Goal: Task Accomplishment & Management: Use online tool/utility

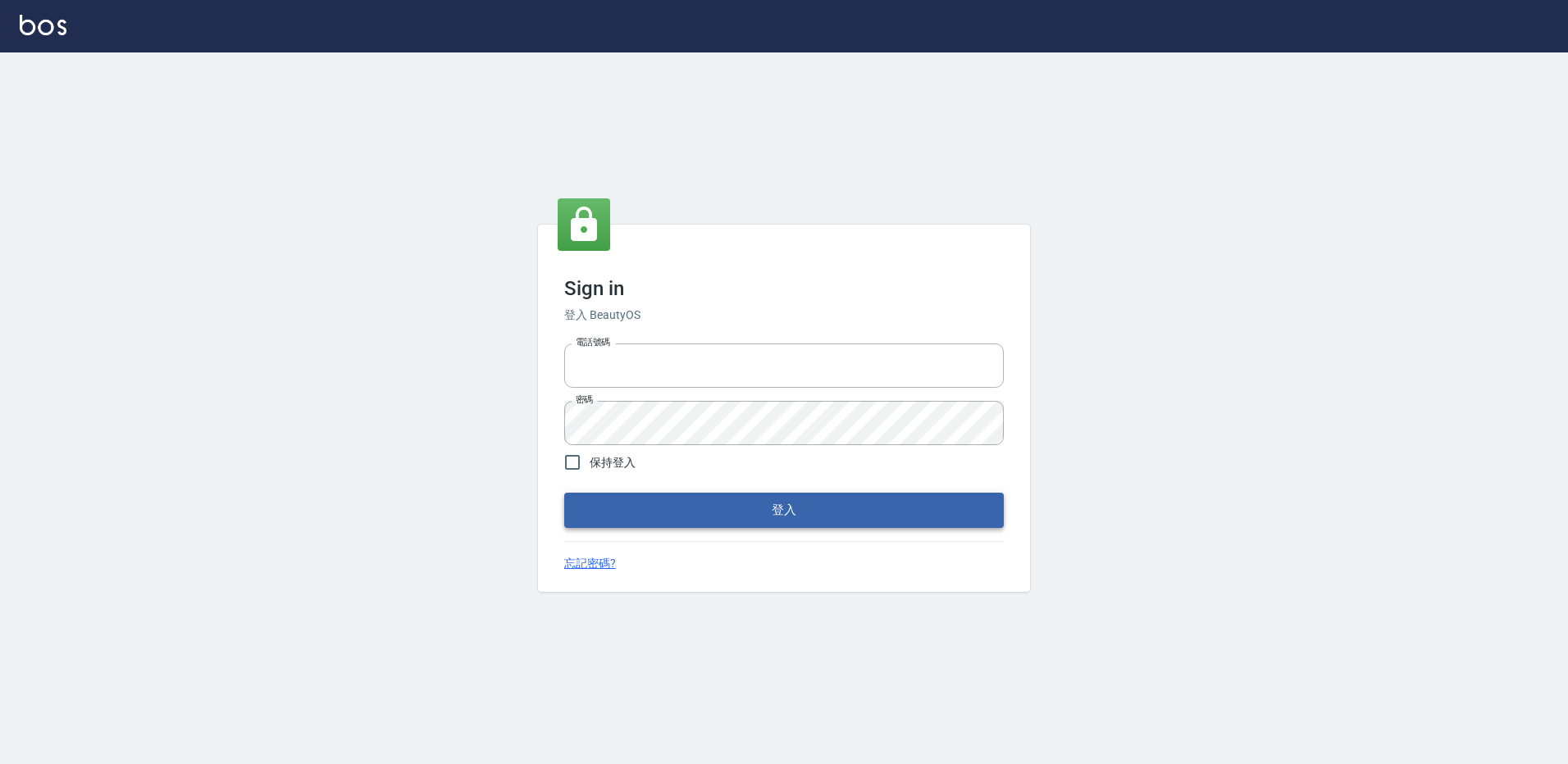
type input "27222158"
click at [741, 510] on button "登入" at bounding box center [784, 510] width 439 height 34
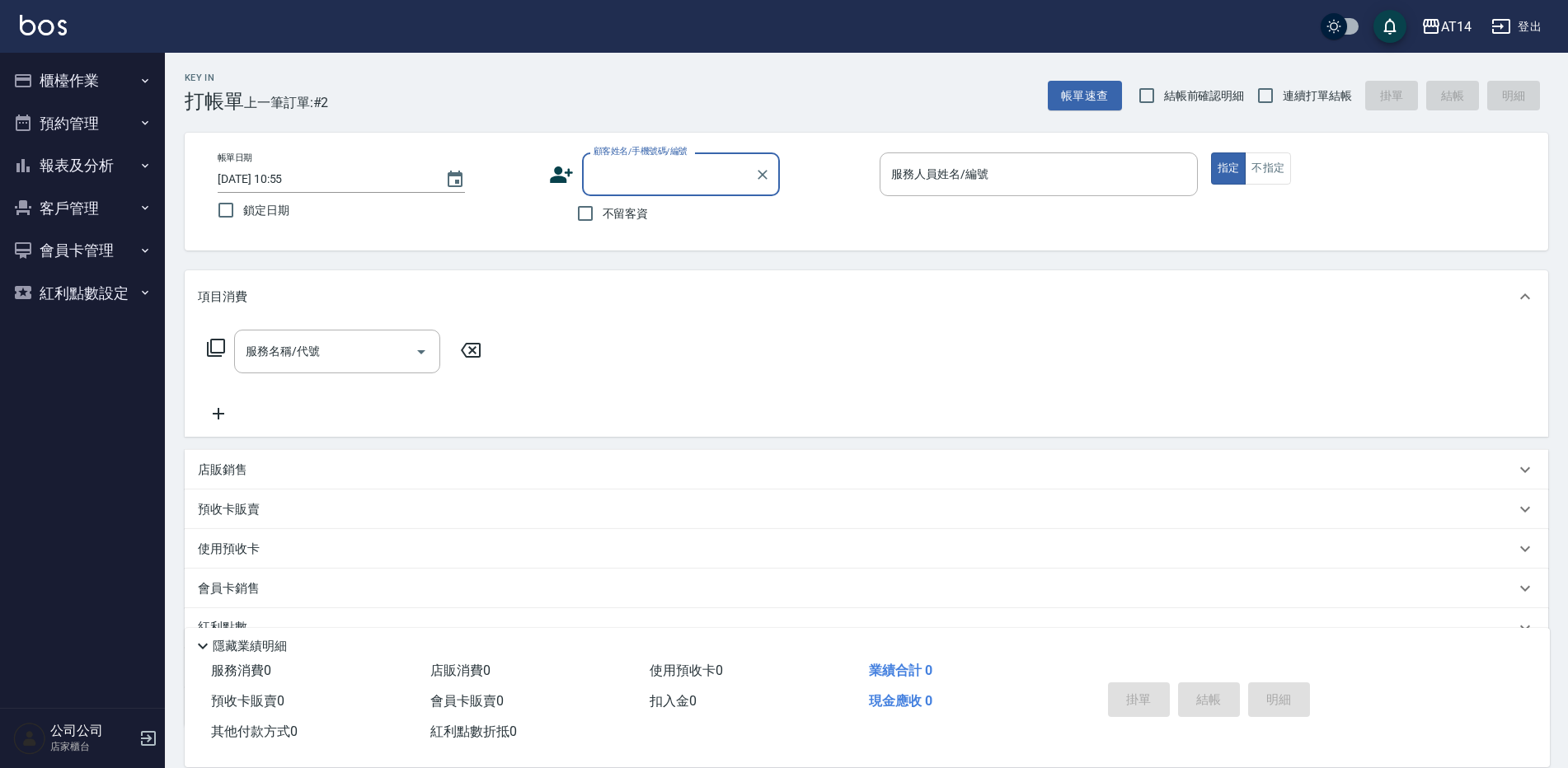
click at [81, 71] on button "櫃檯作業" at bounding box center [83, 81] width 152 height 43
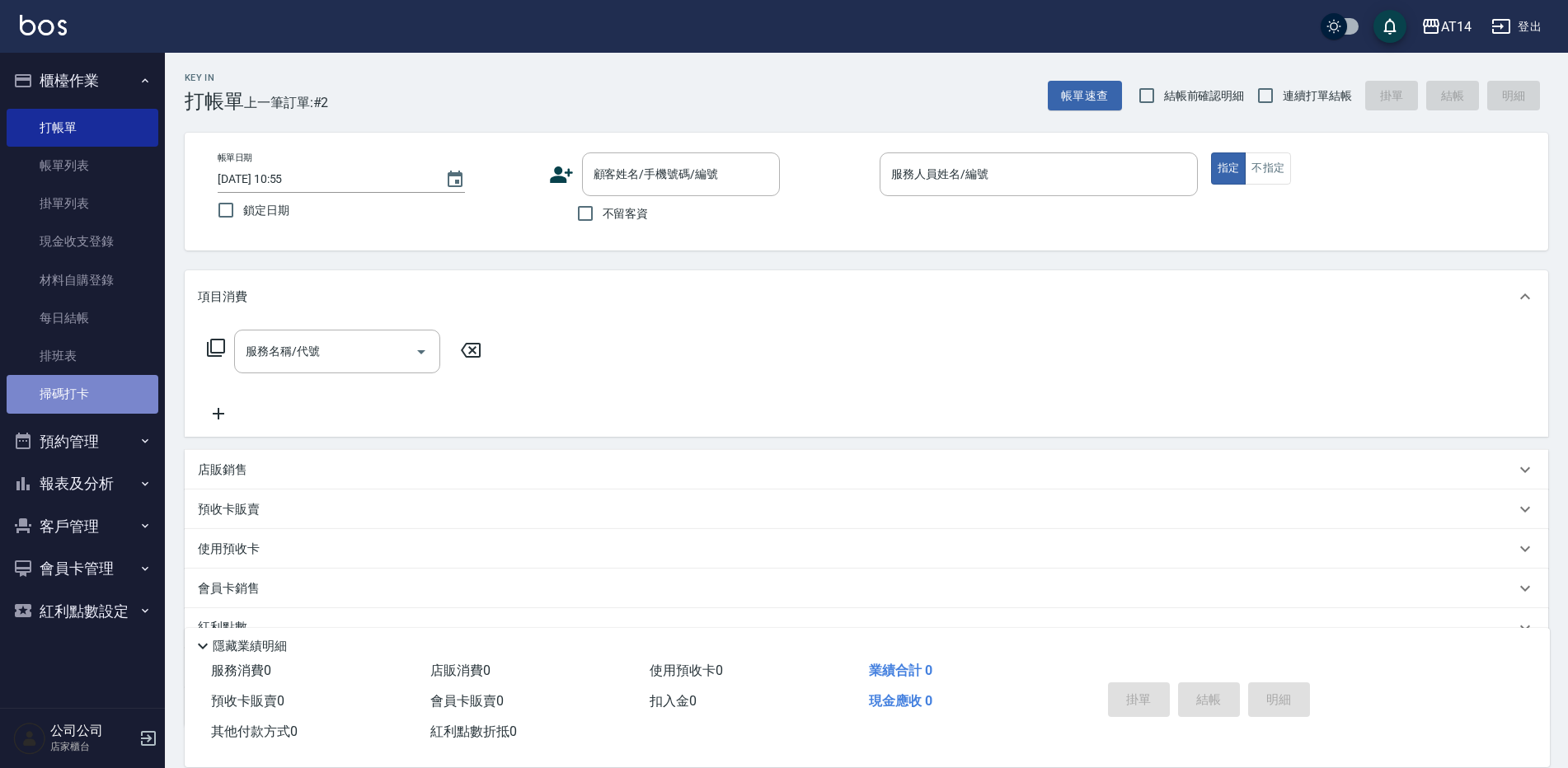
click at [108, 399] on link "掃碼打卡" at bounding box center [83, 394] width 152 height 38
